Goal: Find specific page/section: Find specific page/section

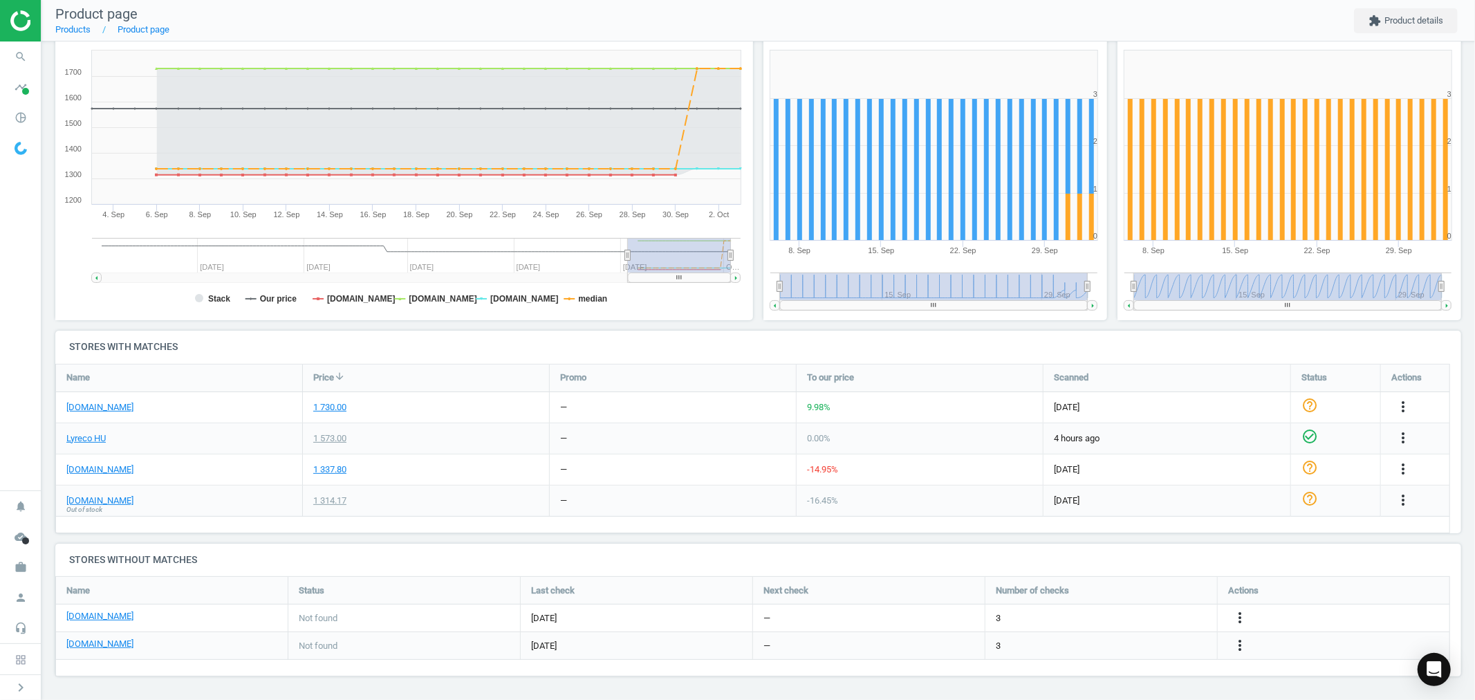
drag, startPoint x: 28, startPoint y: 571, endPoint x: 36, endPoint y: 563, distance: 11.7
click at [26, 571] on icon "work" at bounding box center [21, 567] width 26 height 26
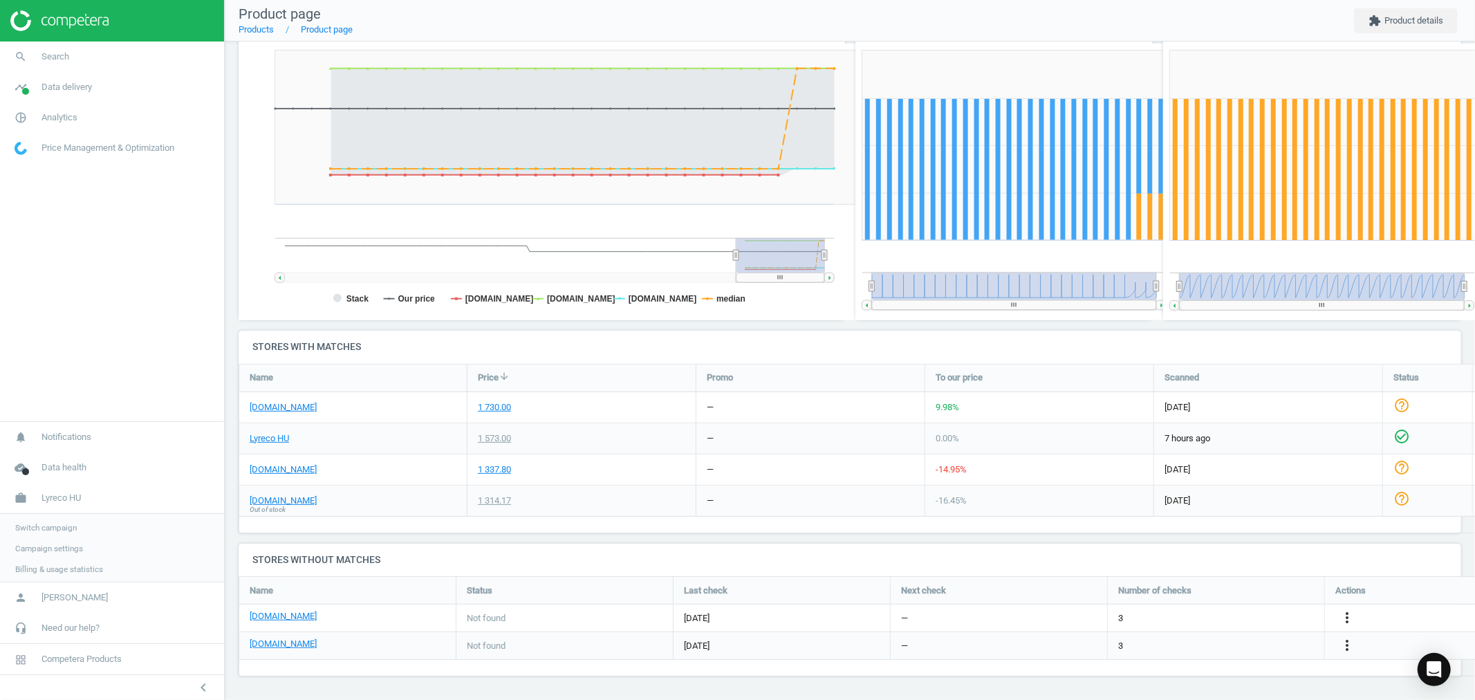
scroll to position [7, 7]
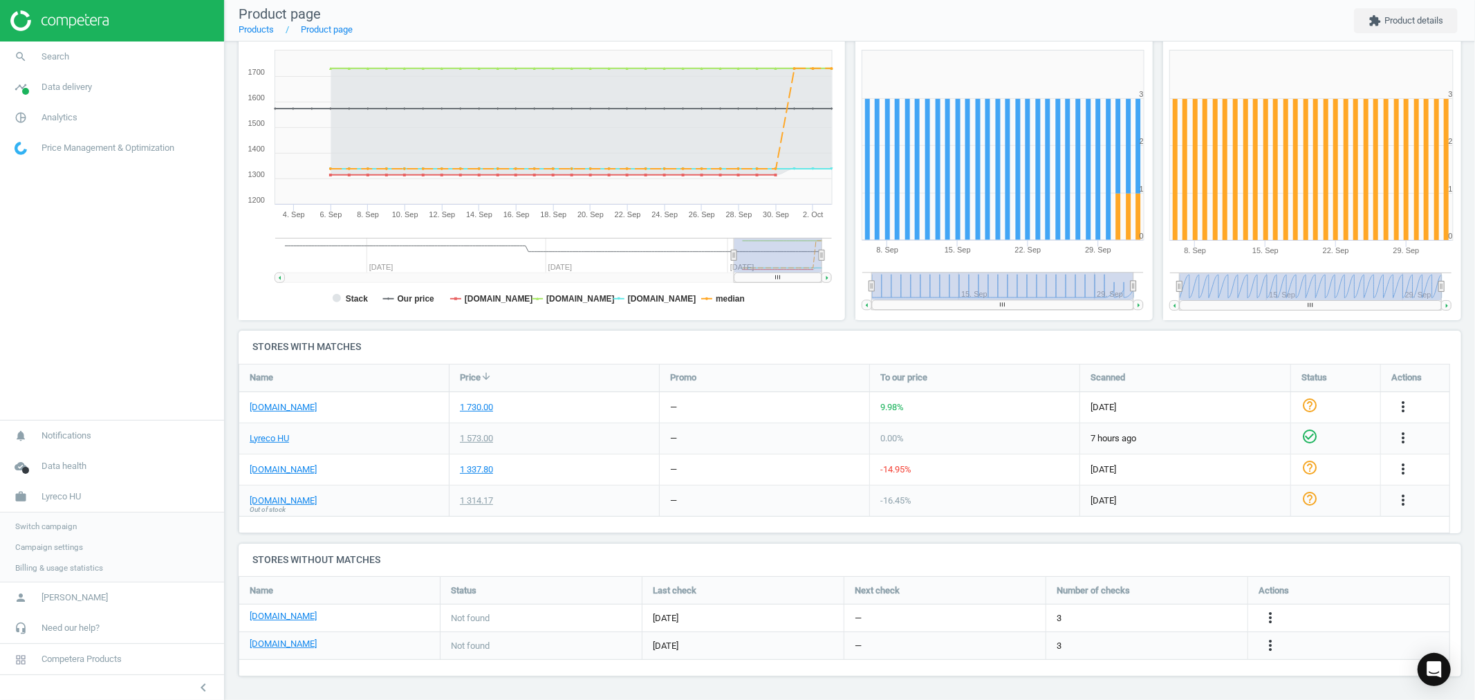
click at [67, 524] on span "Switch campaign" at bounding box center [46, 526] width 62 height 11
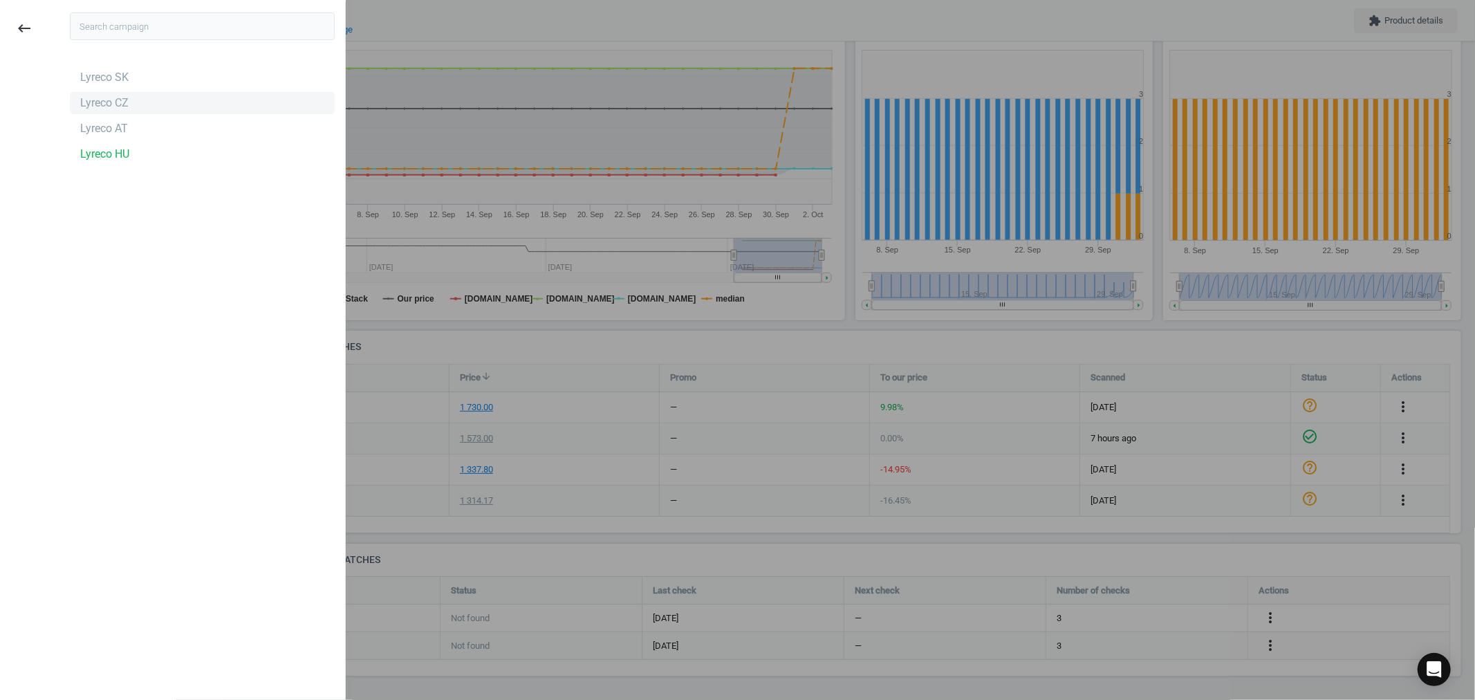
click at [121, 101] on div "Lyreco CZ" at bounding box center [104, 102] width 48 height 15
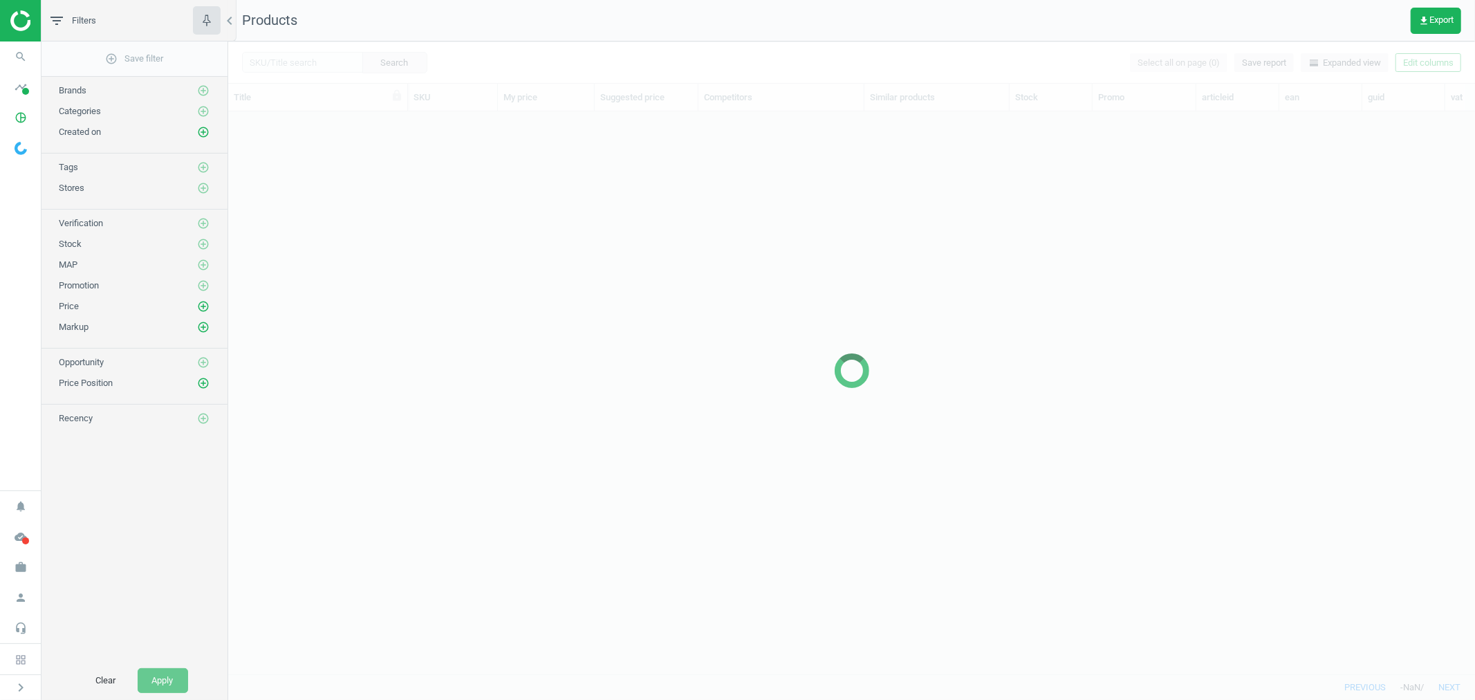
scroll to position [538, 1235]
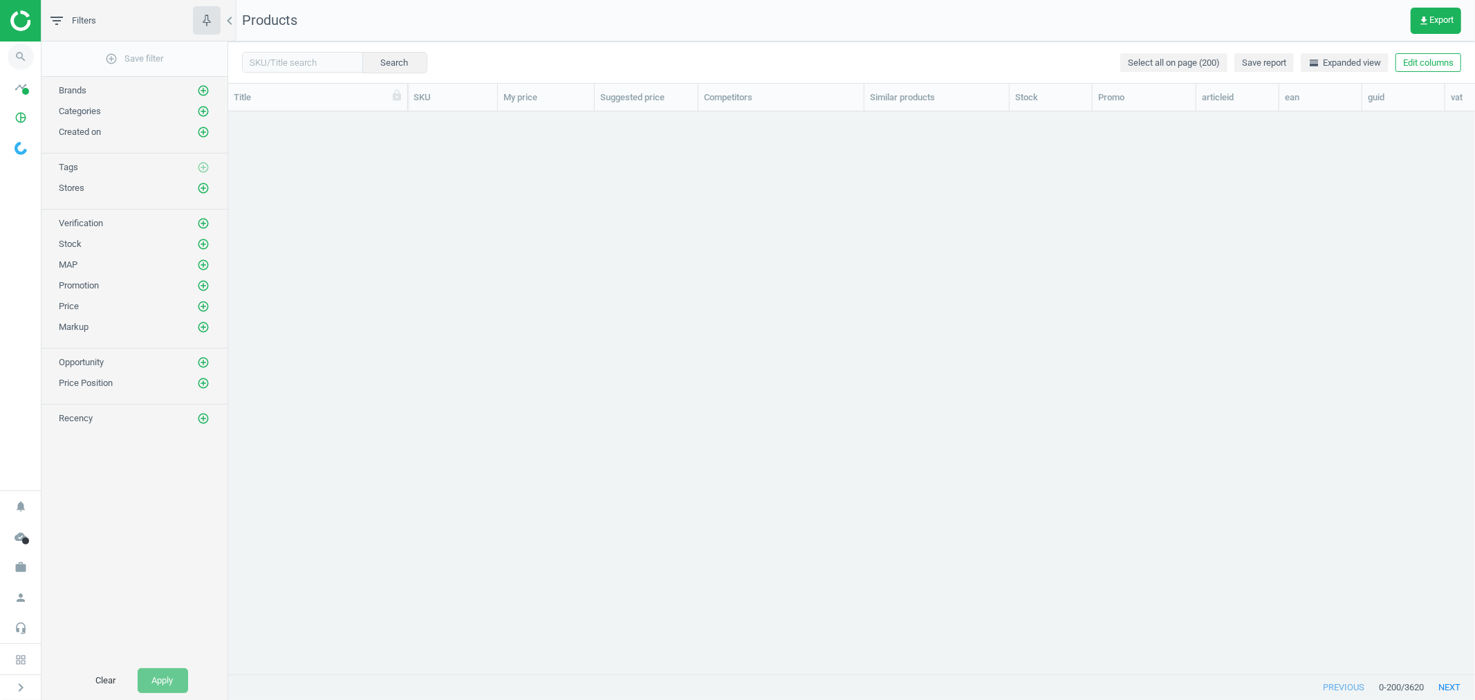
click at [10, 61] on icon "search" at bounding box center [21, 57] width 26 height 26
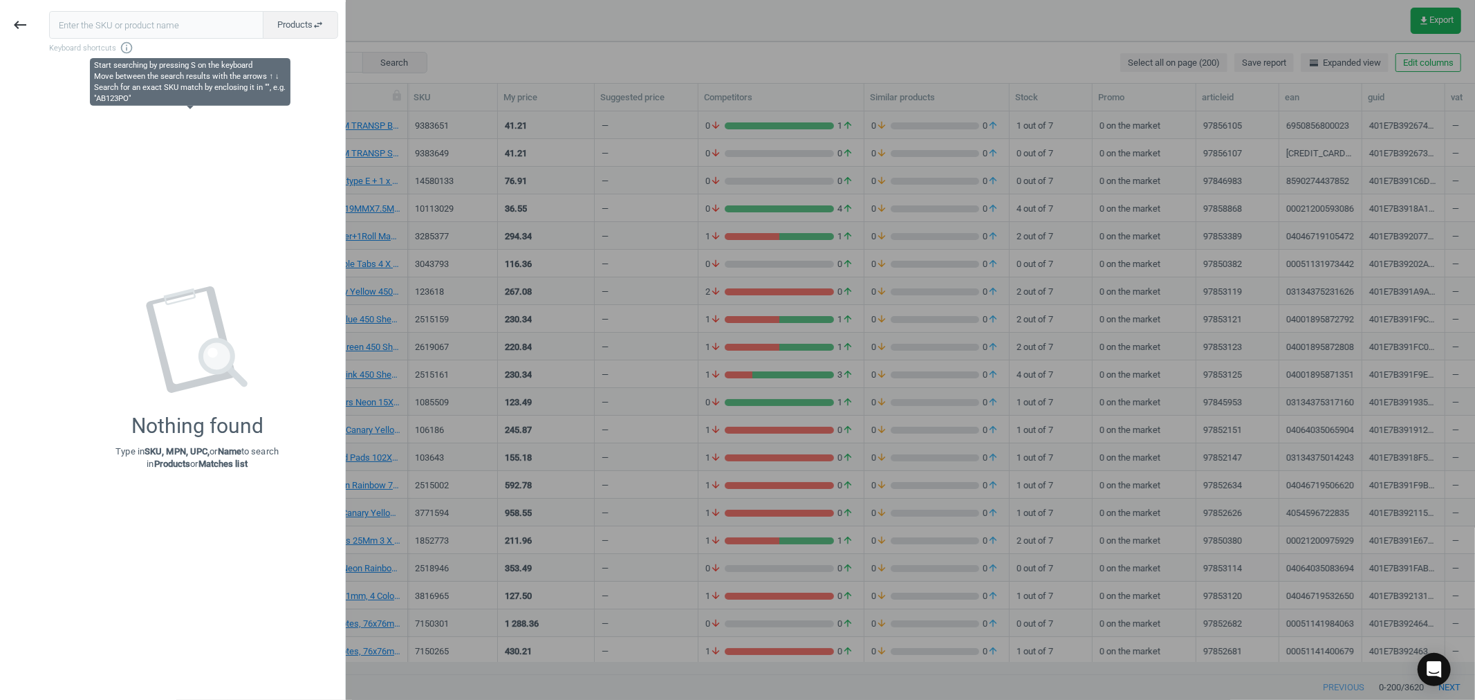
click at [109, 22] on input "text" at bounding box center [156, 25] width 214 height 28
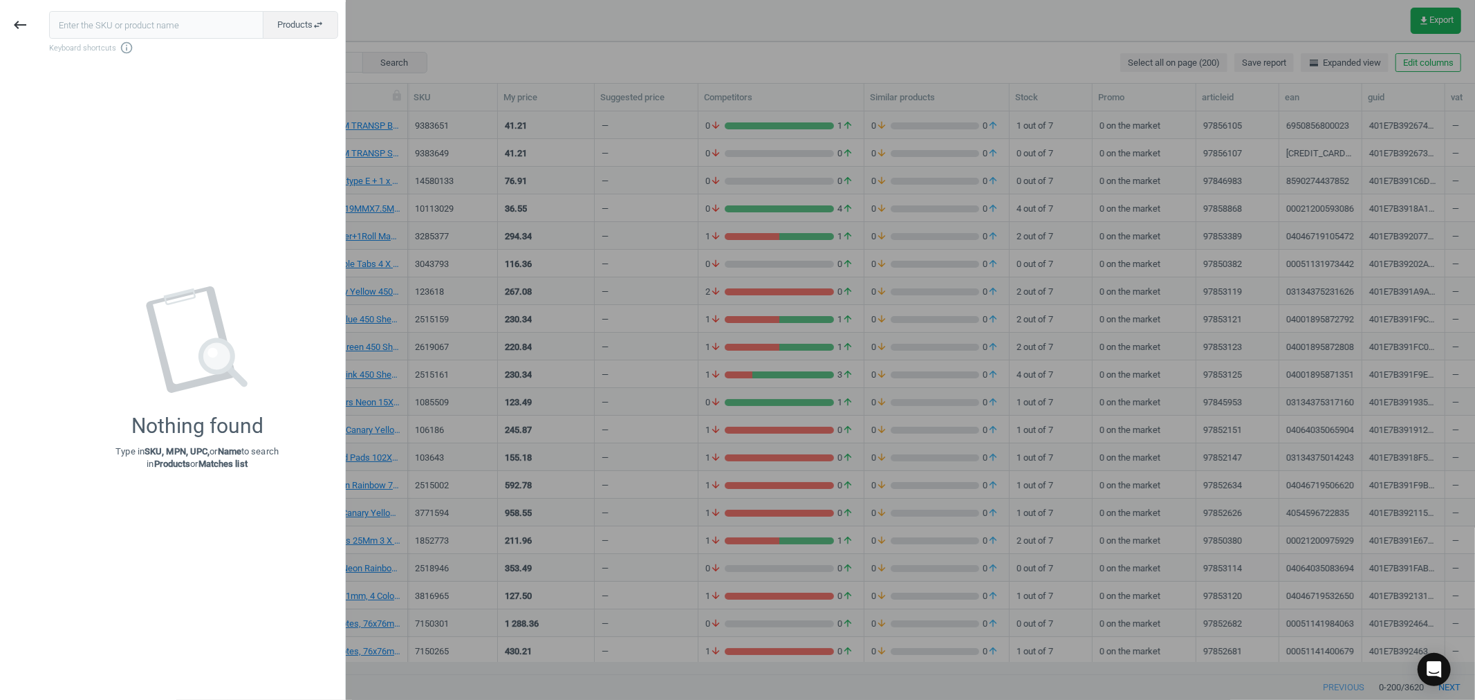
type input "159543"
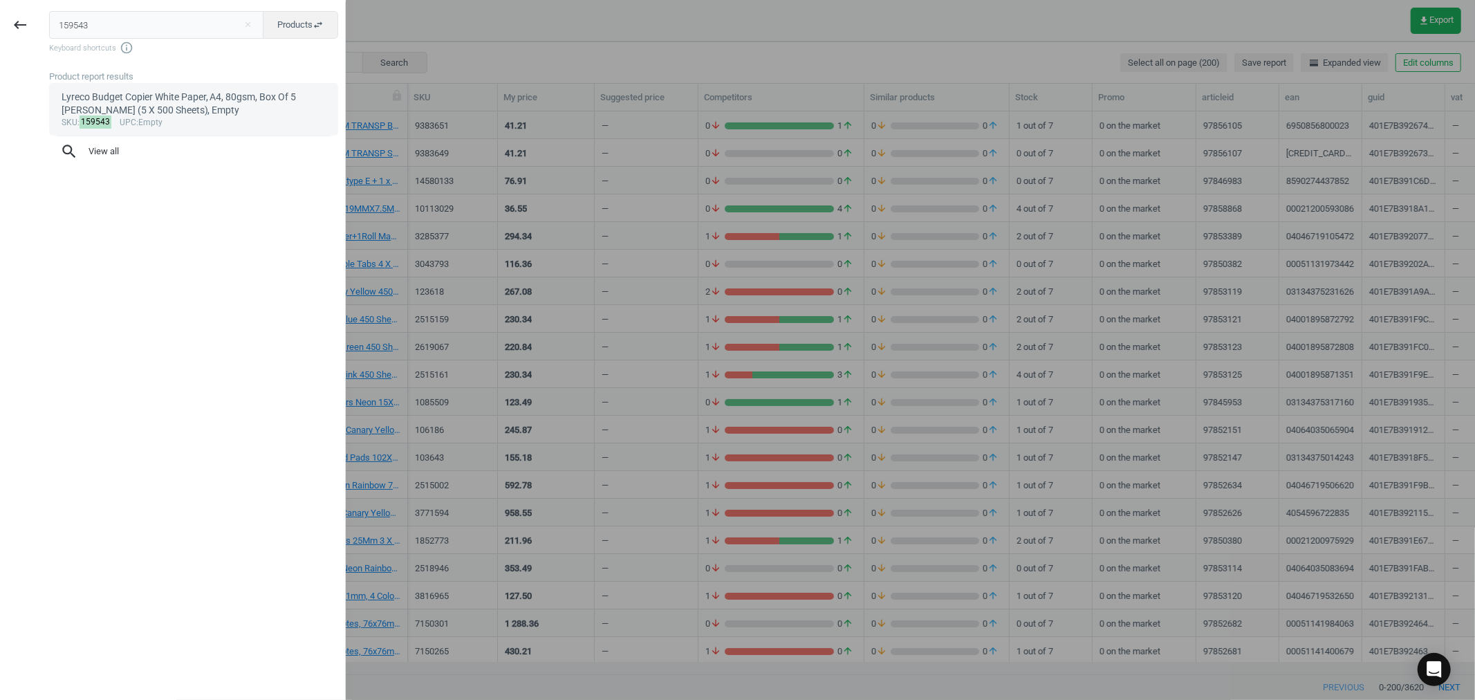
click at [182, 111] on div "Lyreco Budget Copier White Paper, A4, 80gsm, Box Of 5 Reams (5 X 500 Sheets), E…" at bounding box center [194, 104] width 265 height 27
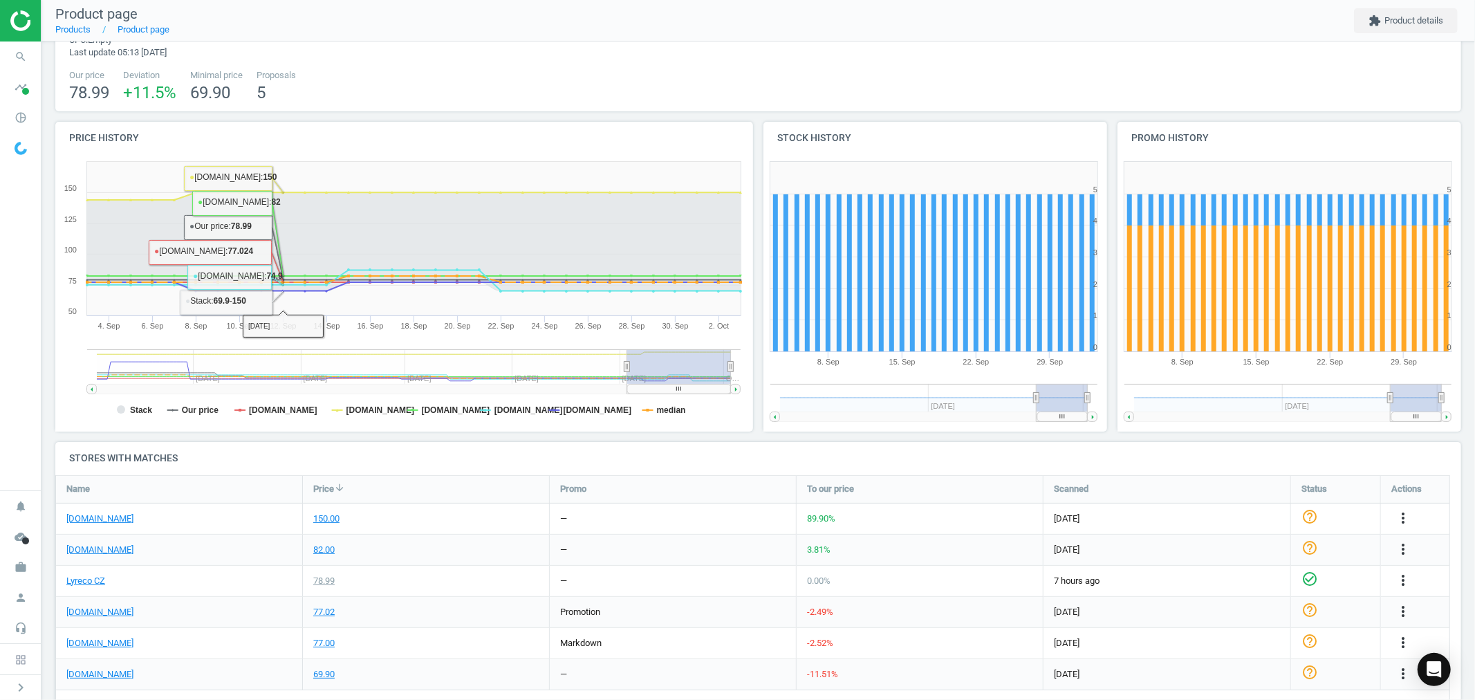
scroll to position [154, 0]
